Goal: Browse casually: Explore the website without a specific task or goal

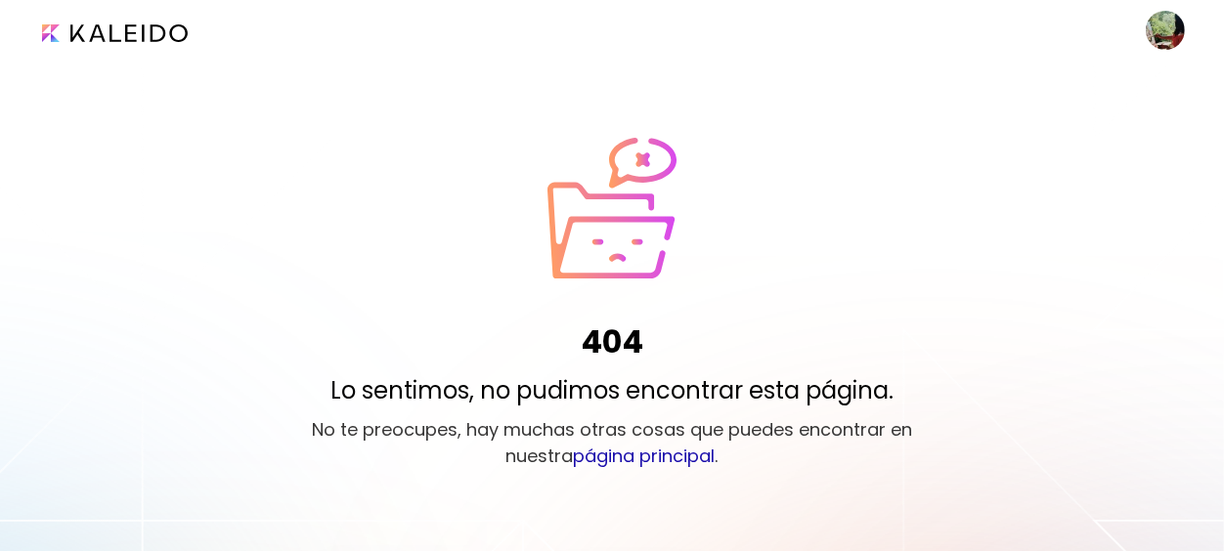
click at [1167, 22] on image at bounding box center [1165, 30] width 39 height 39
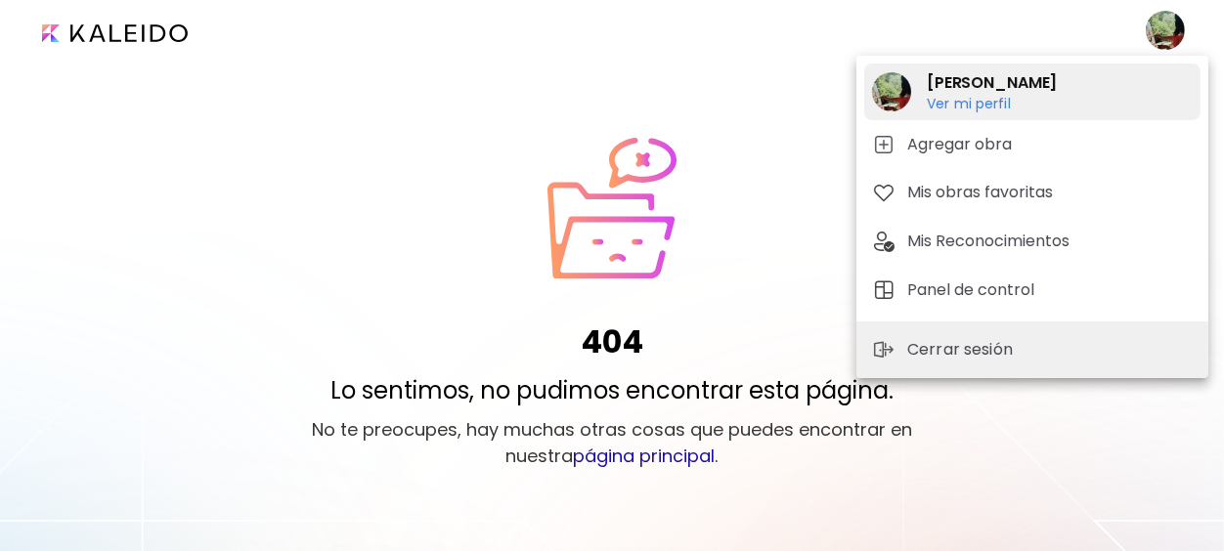
click at [973, 103] on h6 "Ver mi perfil" at bounding box center [992, 104] width 130 height 18
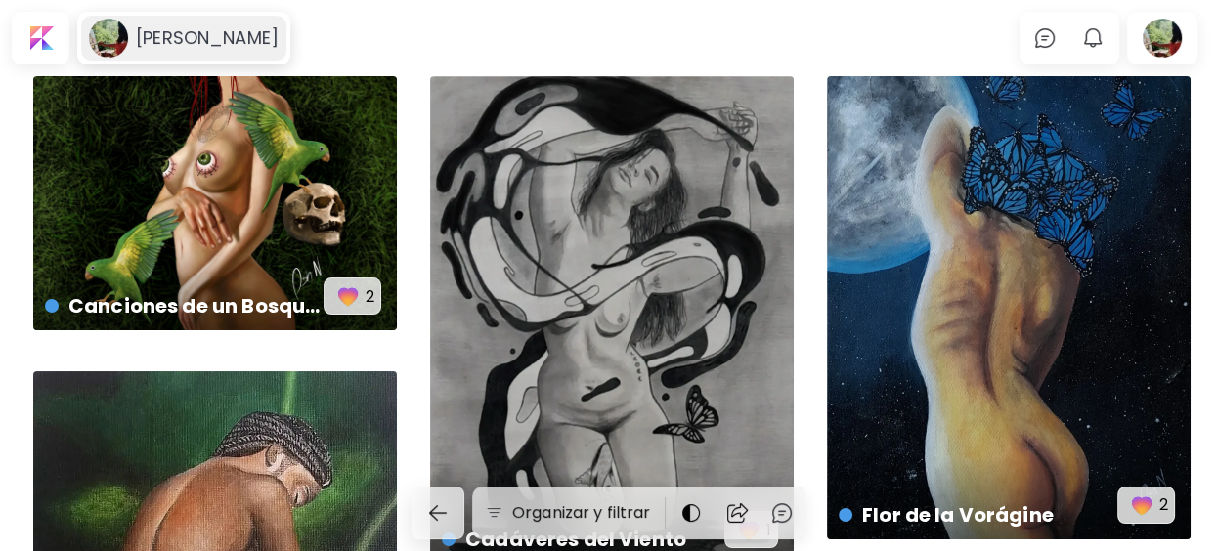
click at [115, 38] on image at bounding box center [108, 38] width 39 height 39
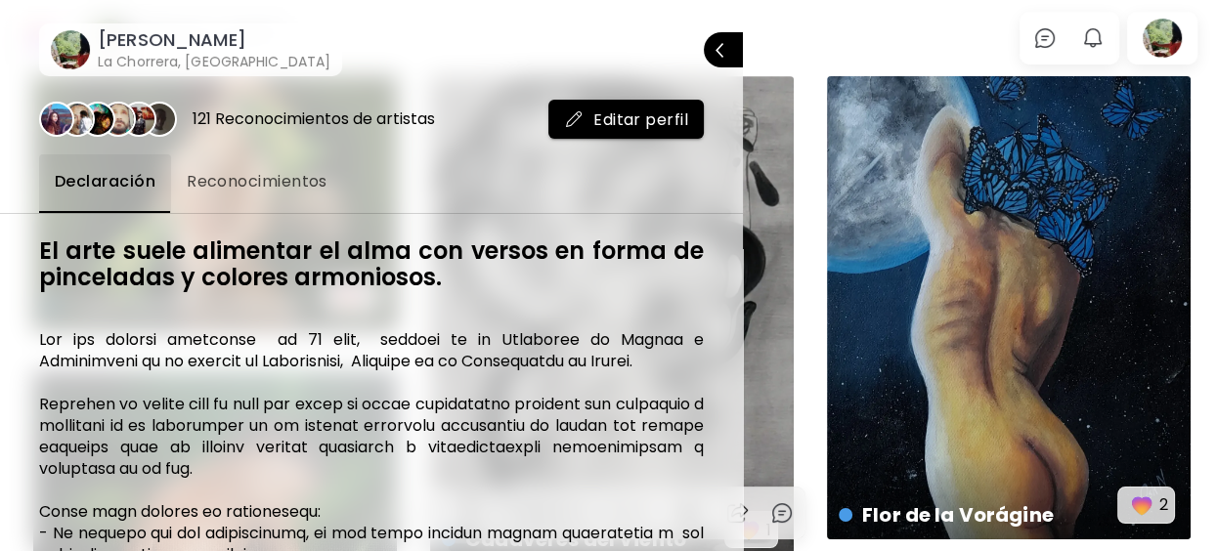
click at [815, 40] on div at bounding box center [608, 275] width 1217 height 551
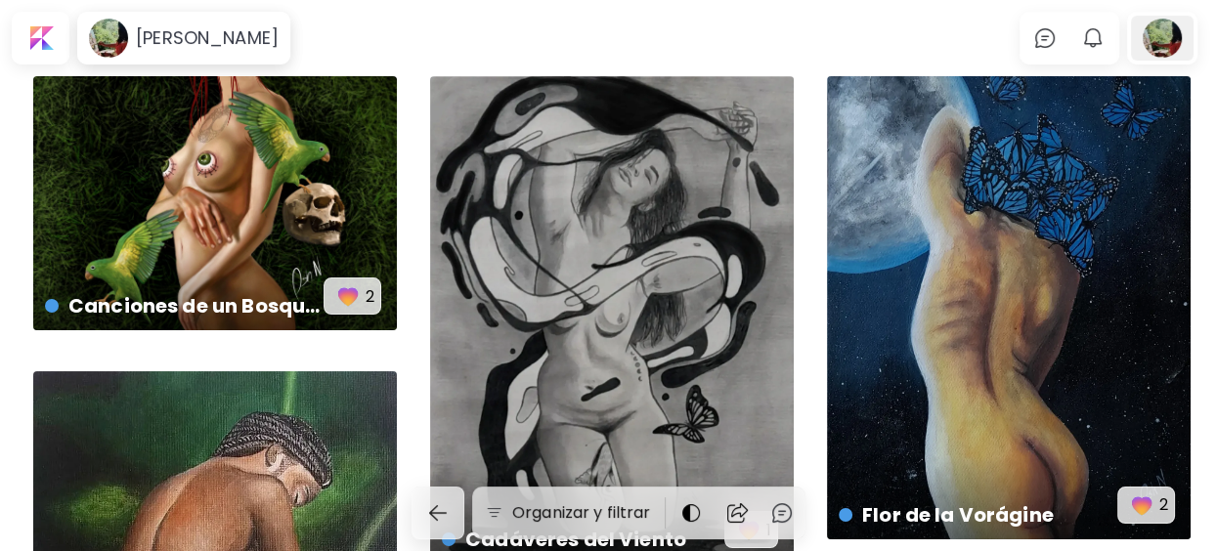
click at [1147, 44] on div at bounding box center [1162, 38] width 63 height 45
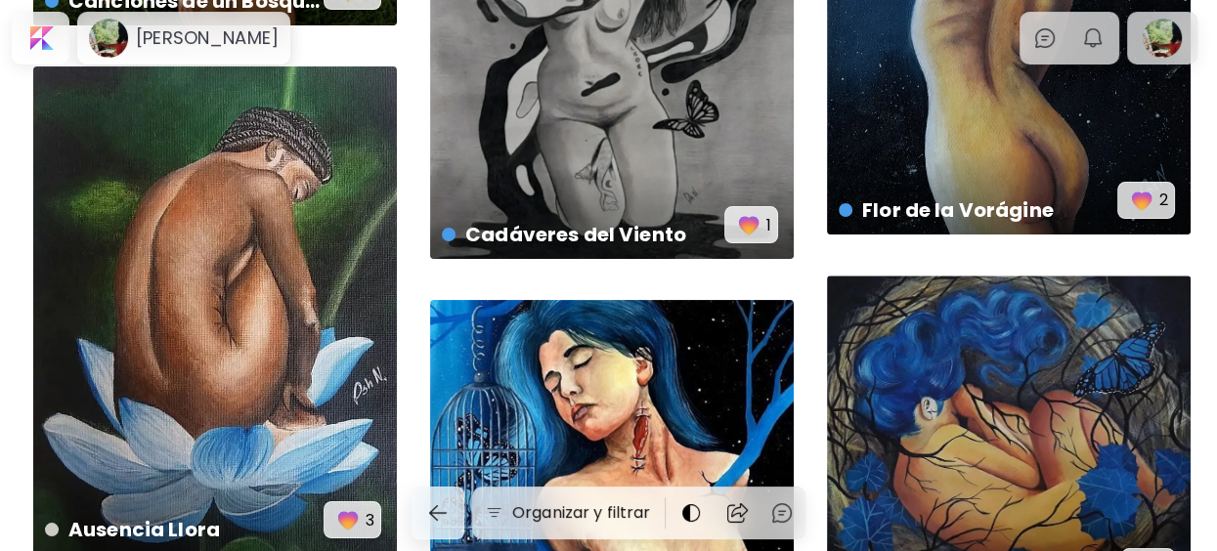
scroll to position [323, 0]
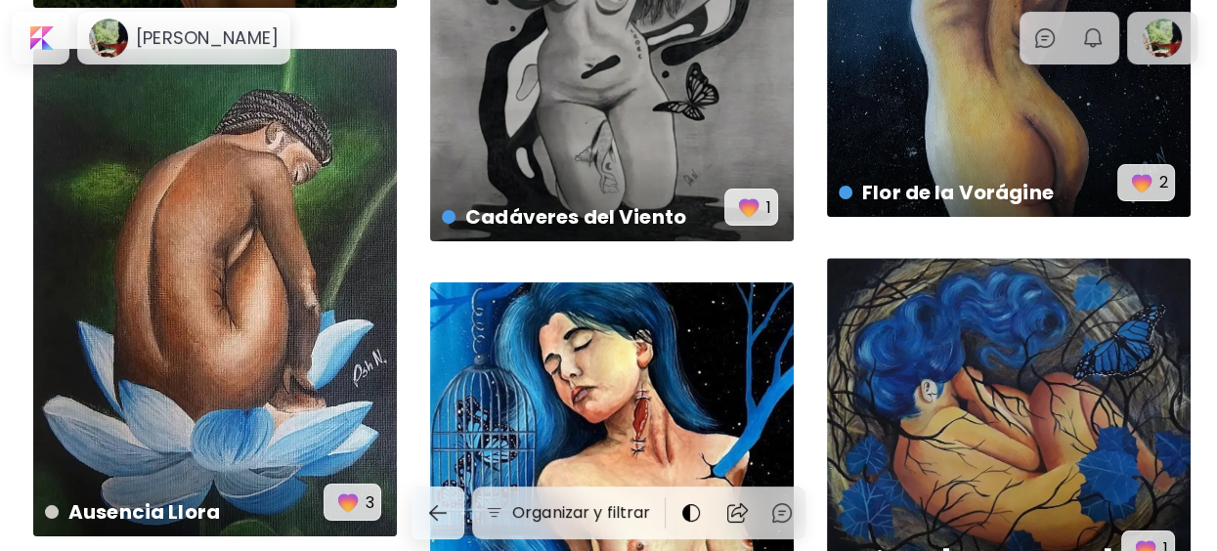
click at [958, 329] on div "Ausencia Llora disponible | 21.6 x 27.9 cm 3 Cicatry [PERSON_NAME] US$ 250 | 45…" at bounding box center [608, 502] width 1217 height 1496
click at [958, 329] on div "Vientre [PERSON_NAME] US$ 250 | 55.9 x 45.7 cm 1" at bounding box center [1009, 421] width 364 height 326
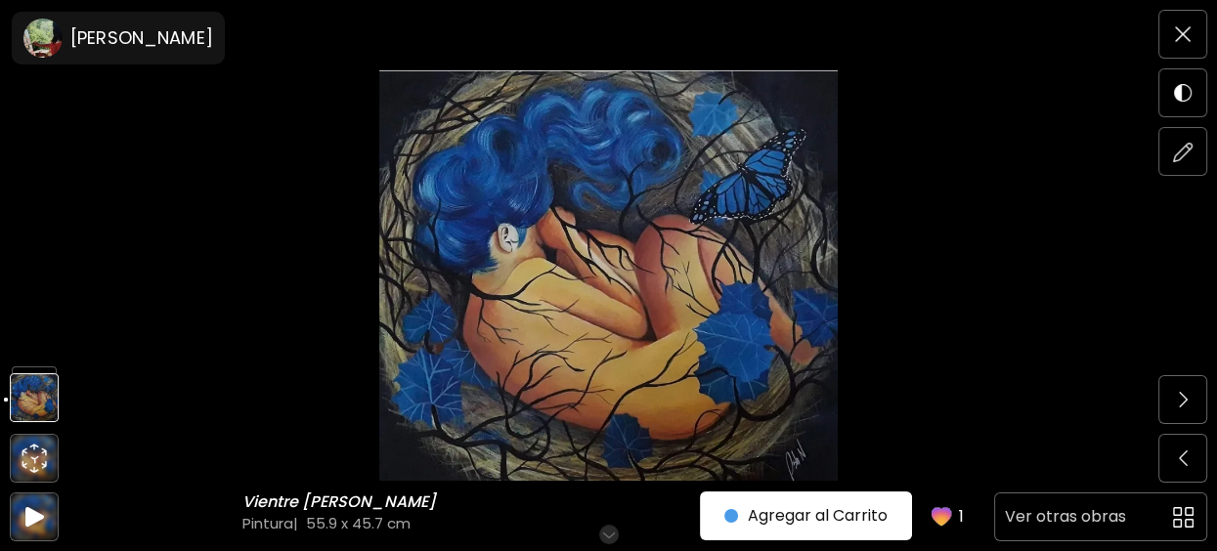
click at [1171, 505] on span at bounding box center [1183, 517] width 41 height 41
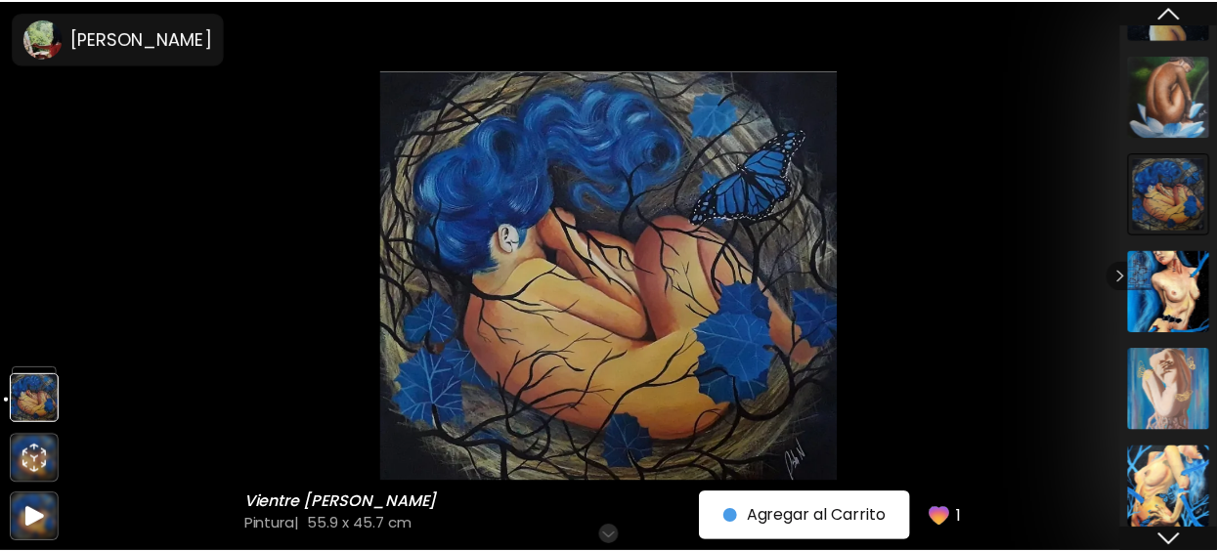
scroll to position [279, 0]
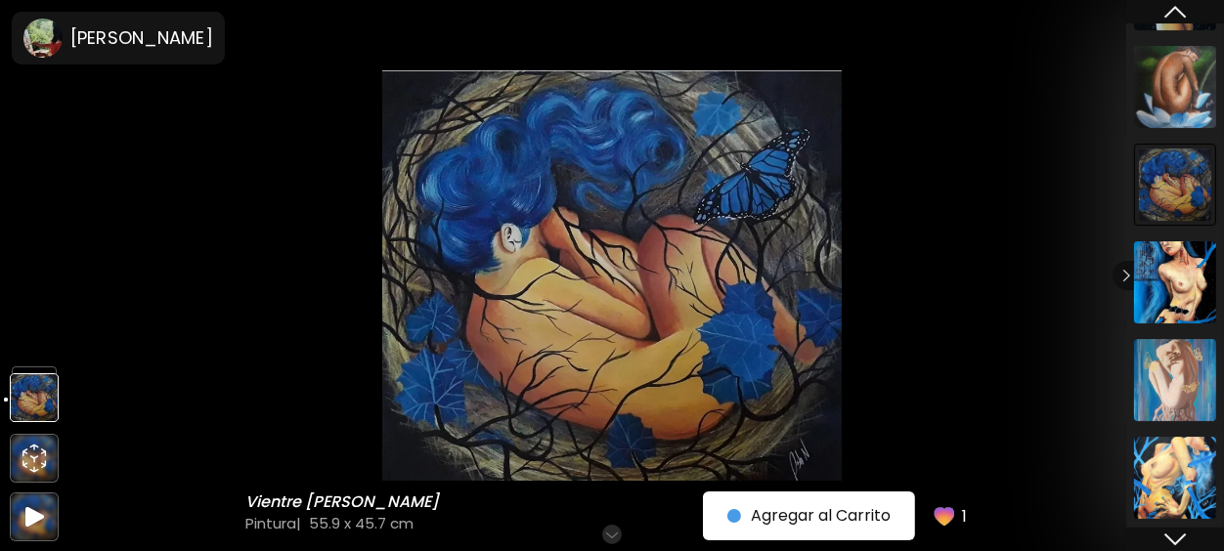
click at [1191, 242] on img at bounding box center [1175, 283] width 82 height 82
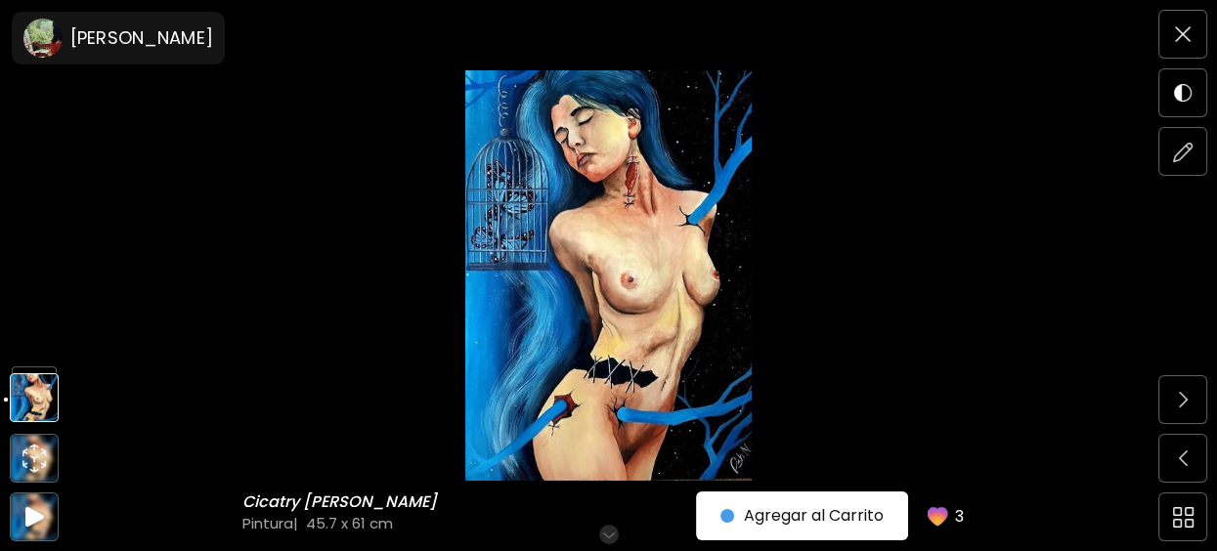
click at [1035, 193] on img at bounding box center [608, 275] width 1053 height 411
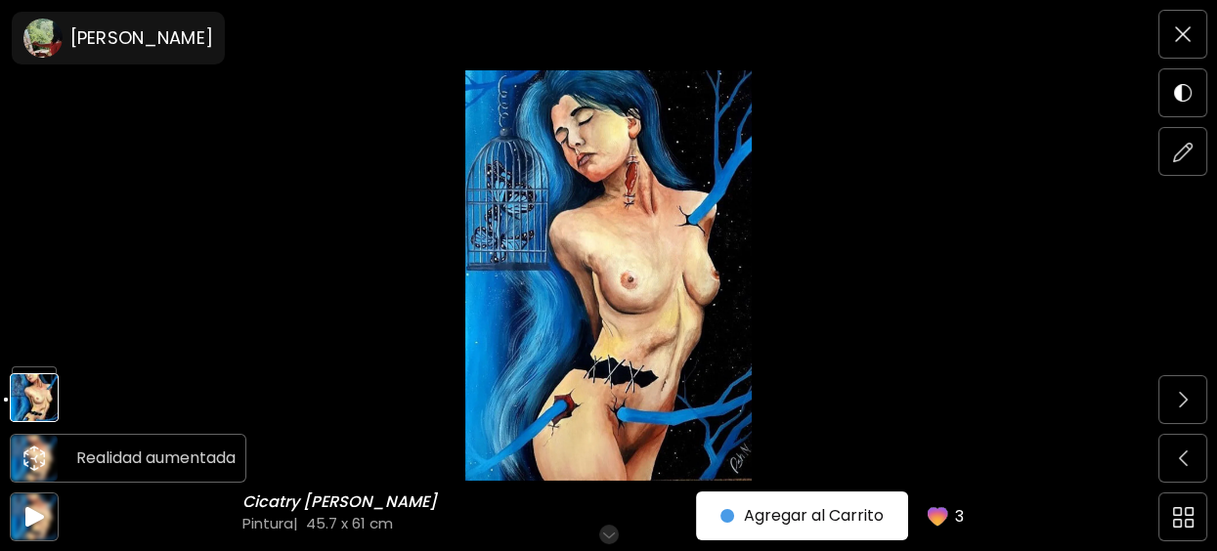
click at [45, 466] on icon "animation" at bounding box center [42, 464] width 5 height 8
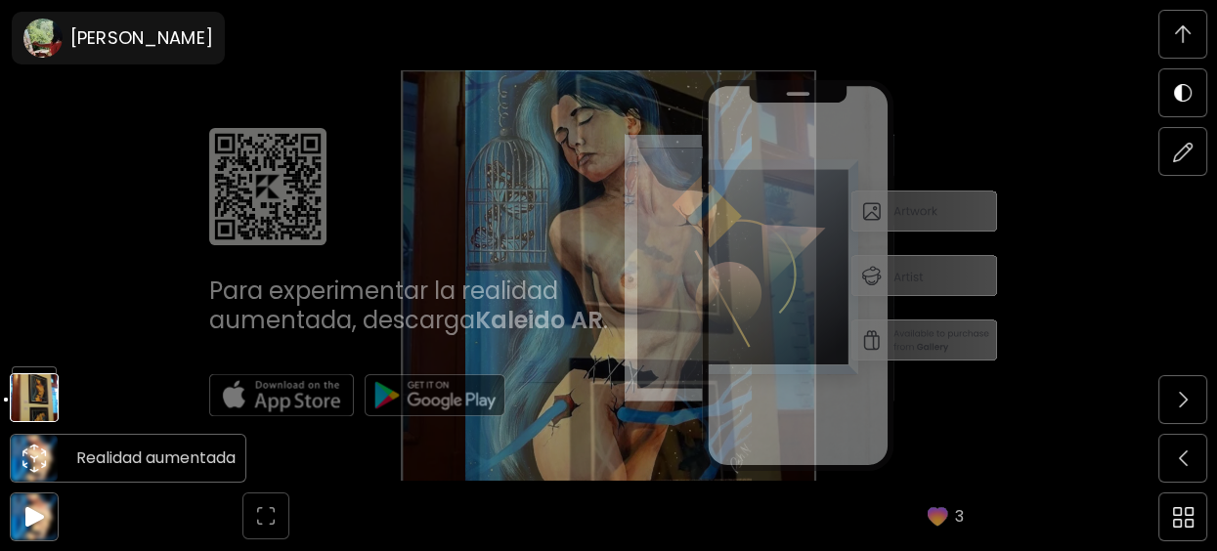
scroll to position [1125, 0]
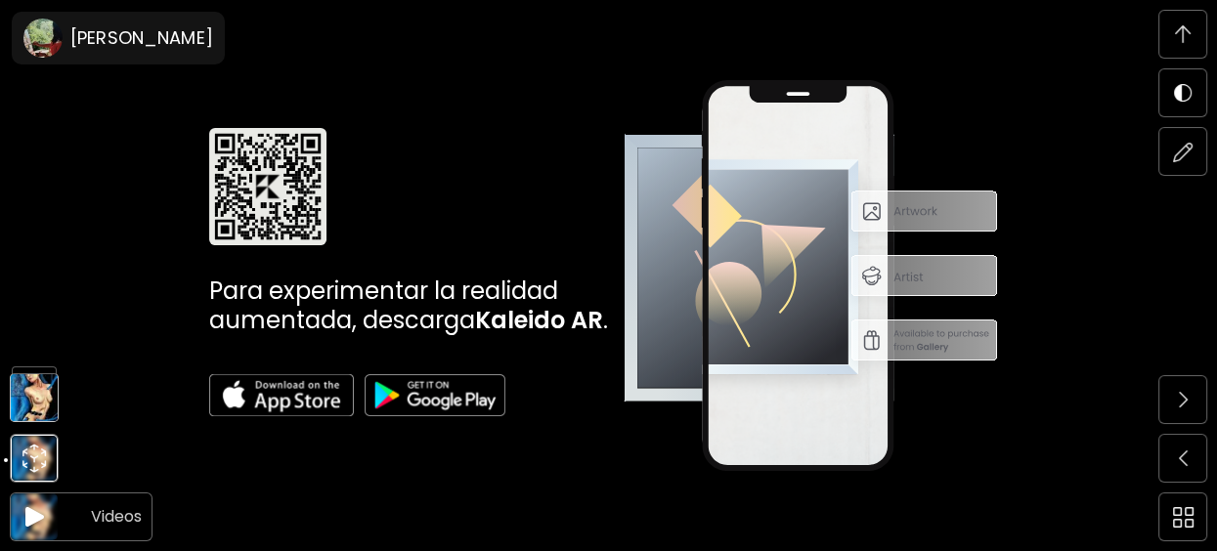
drag, startPoint x: 62, startPoint y: 512, endPoint x: 43, endPoint y: 515, distance: 18.8
click at [60, 512] on div "Para experimentar la realidad aumentada, descarga Kaleido AR ." at bounding box center [608, 275] width 1217 height 551
click at [41, 516] on img at bounding box center [34, 517] width 24 height 25
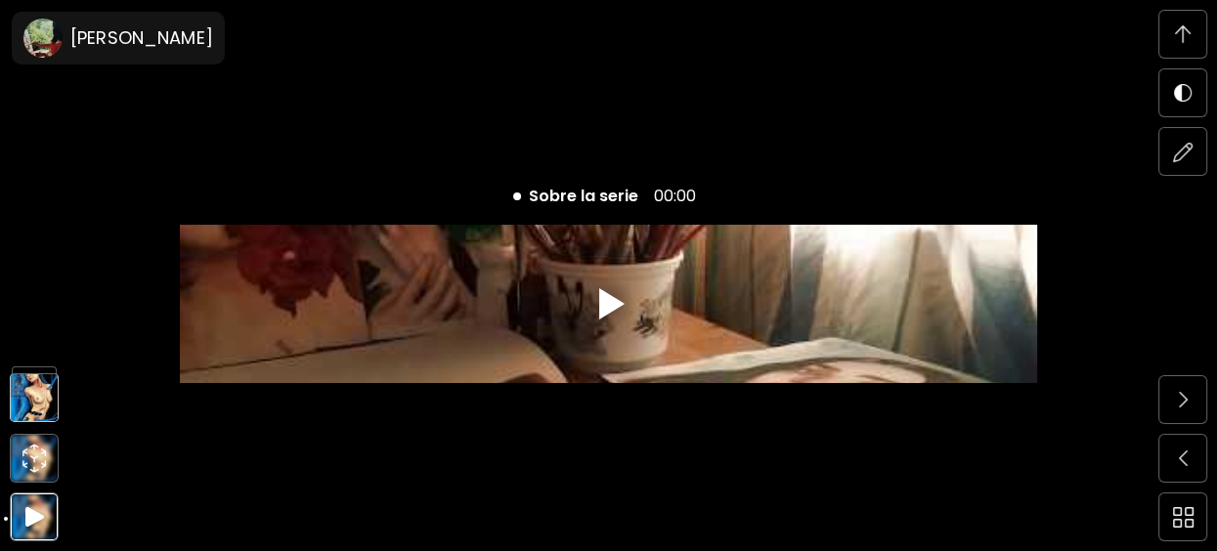
click at [1190, 28] on img at bounding box center [1183, 34] width 16 height 18
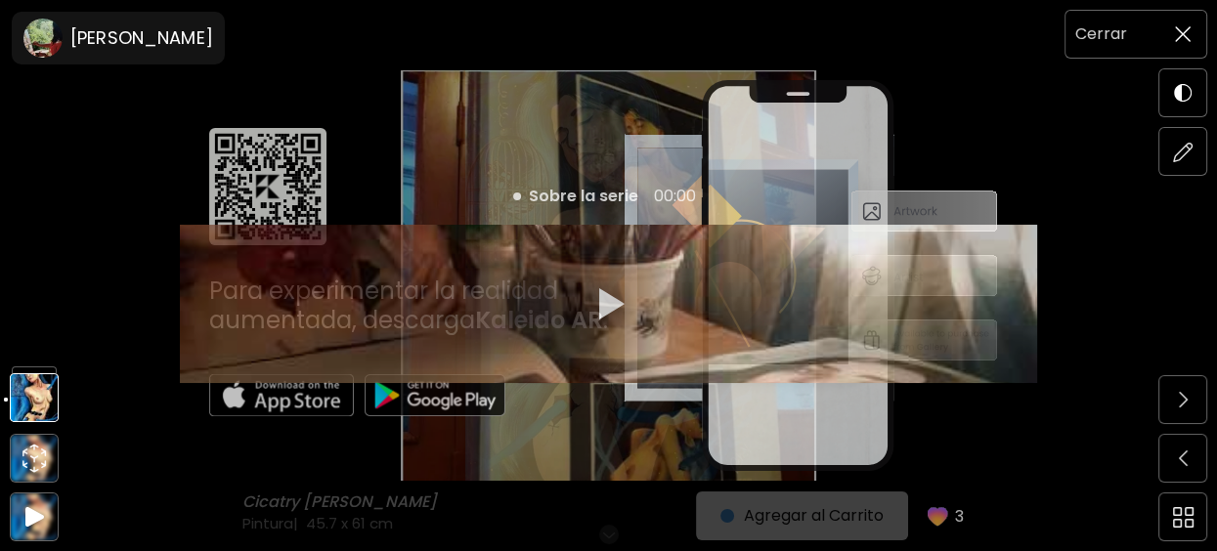
scroll to position [0, 0]
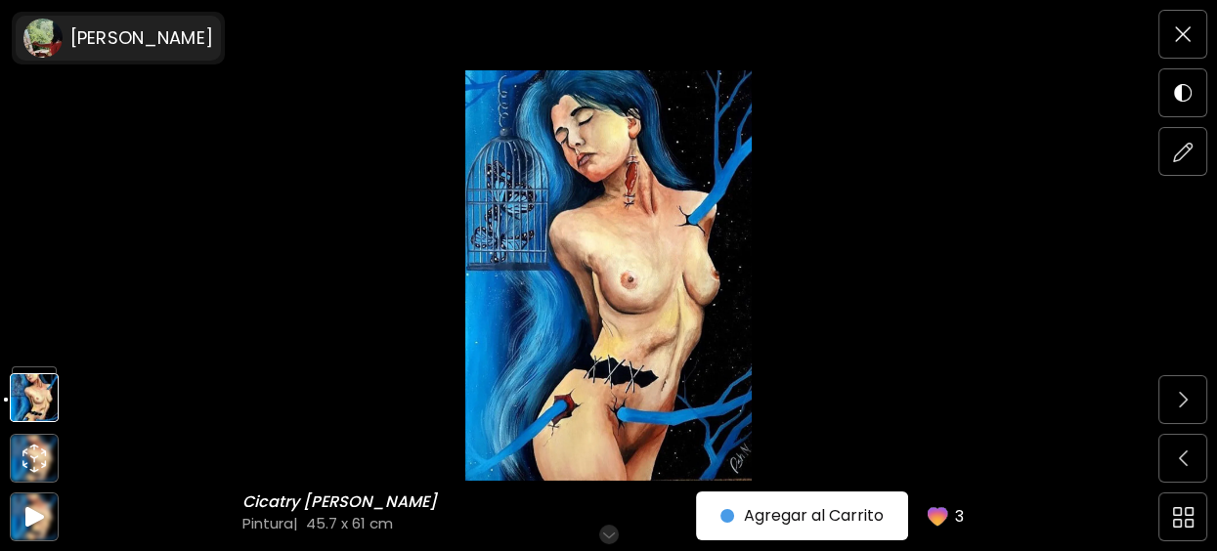
click at [111, 38] on h6 "[PERSON_NAME]" at bounding box center [141, 37] width 143 height 23
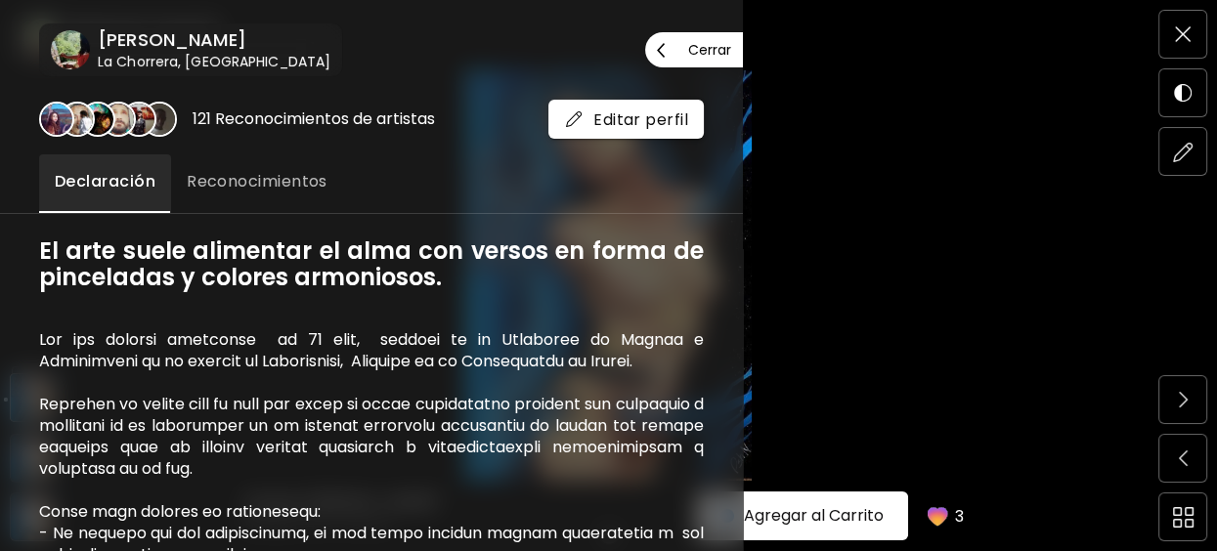
click at [181, 60] on h6 "La Chorrera, [GEOGRAPHIC_DATA]" at bounding box center [214, 62] width 233 height 20
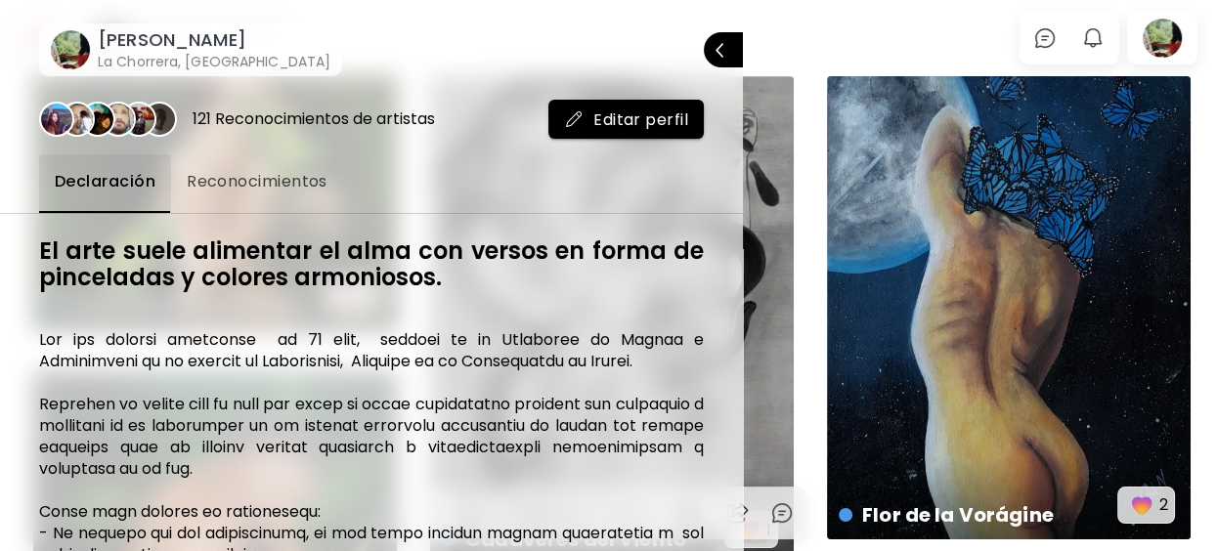
click at [180, 55] on h6 "La Chorrera, [GEOGRAPHIC_DATA]" at bounding box center [214, 62] width 233 height 20
